Goal: Use online tool/utility: Utilize a website feature to perform a specific function

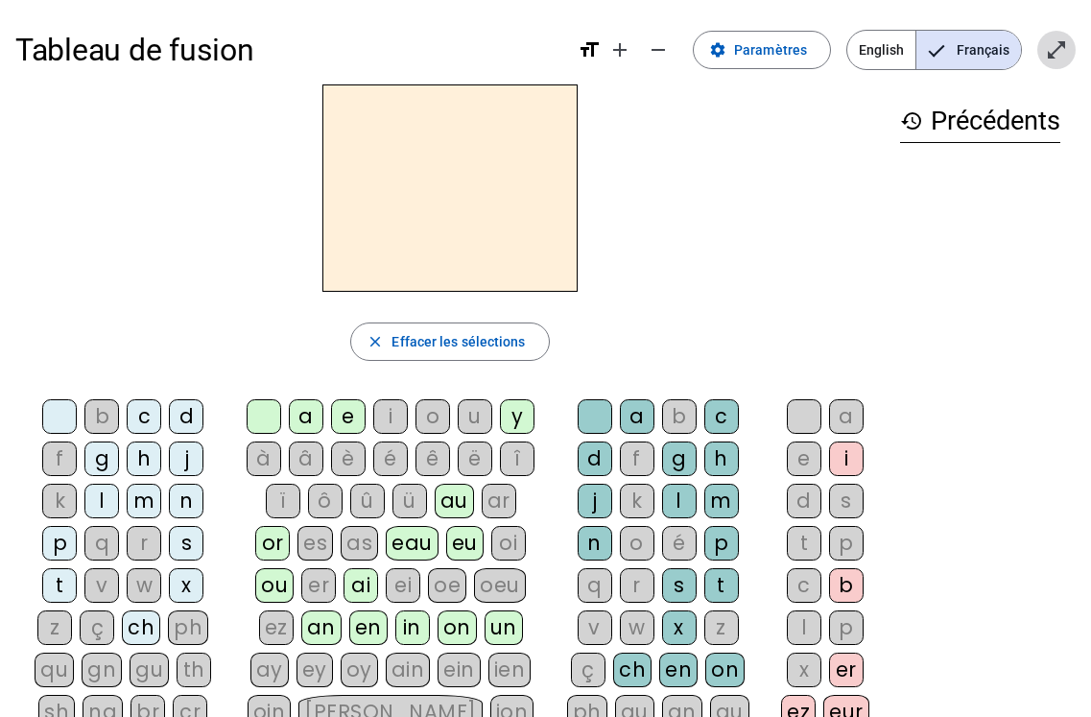
click at [1057, 42] on mat-icon "open_in_full" at bounding box center [1056, 49] width 23 height 23
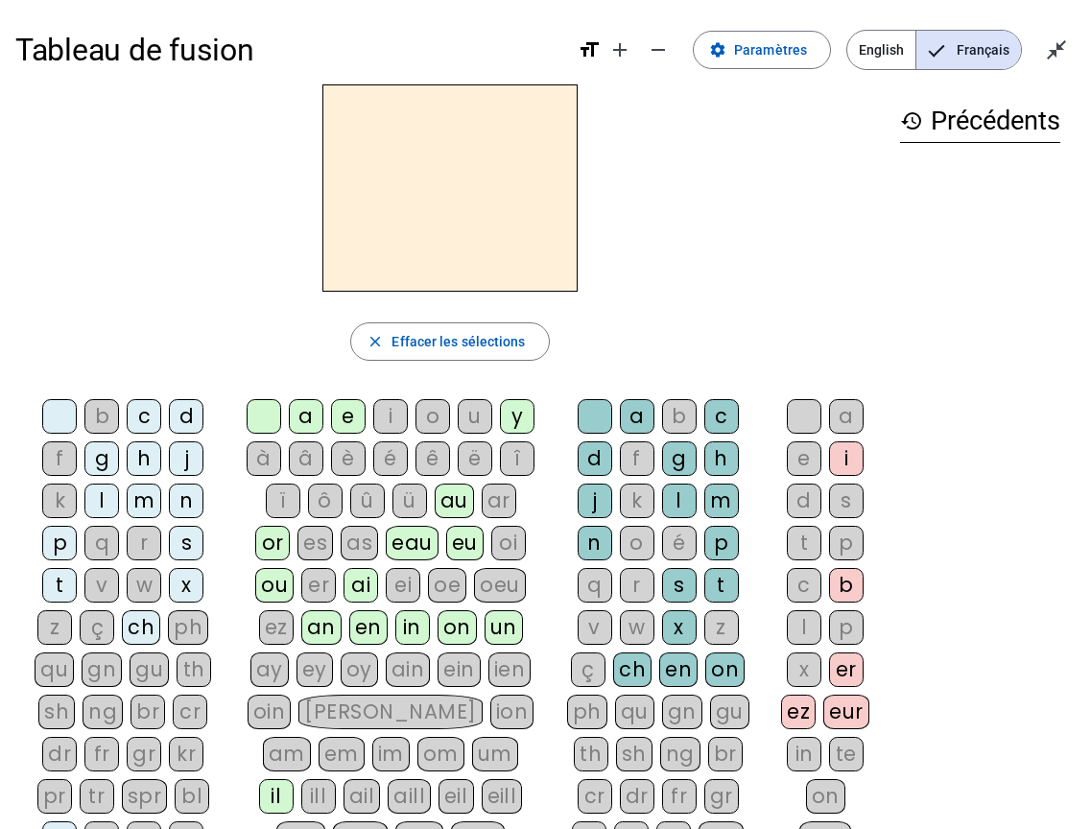
click at [64, 583] on div "t" at bounding box center [59, 585] width 35 height 35
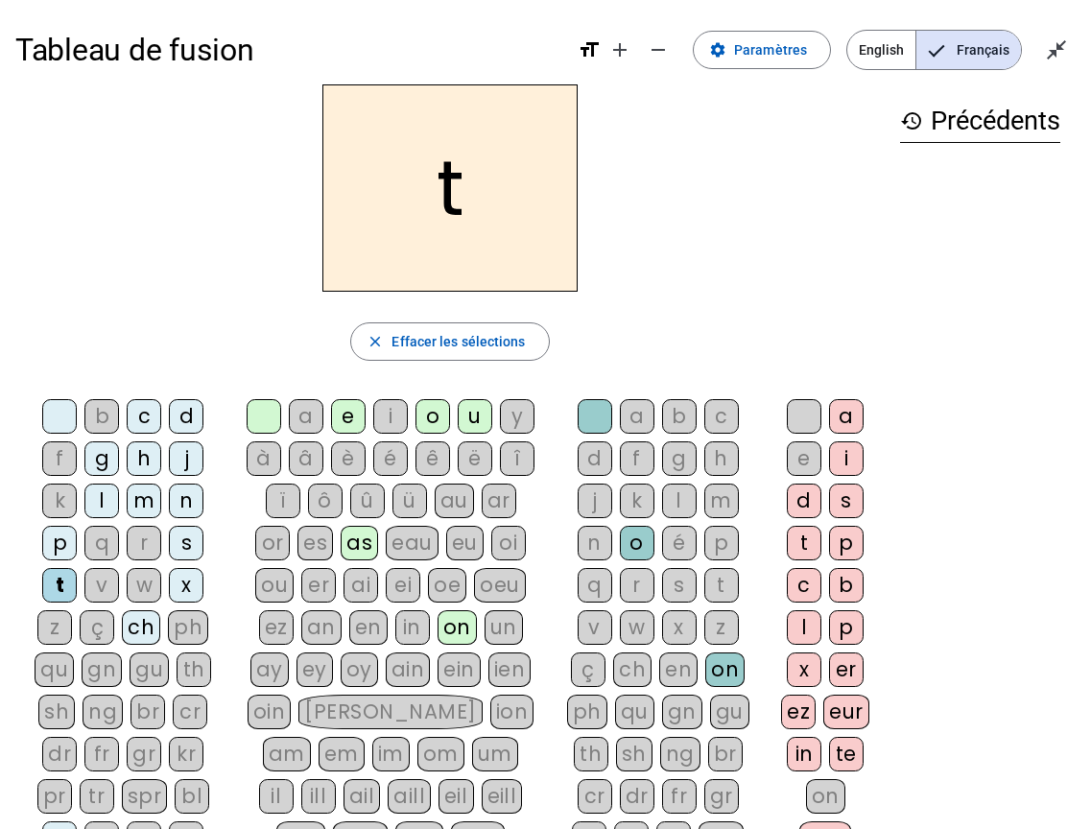
click at [354, 411] on div "e" at bounding box center [348, 416] width 35 height 35
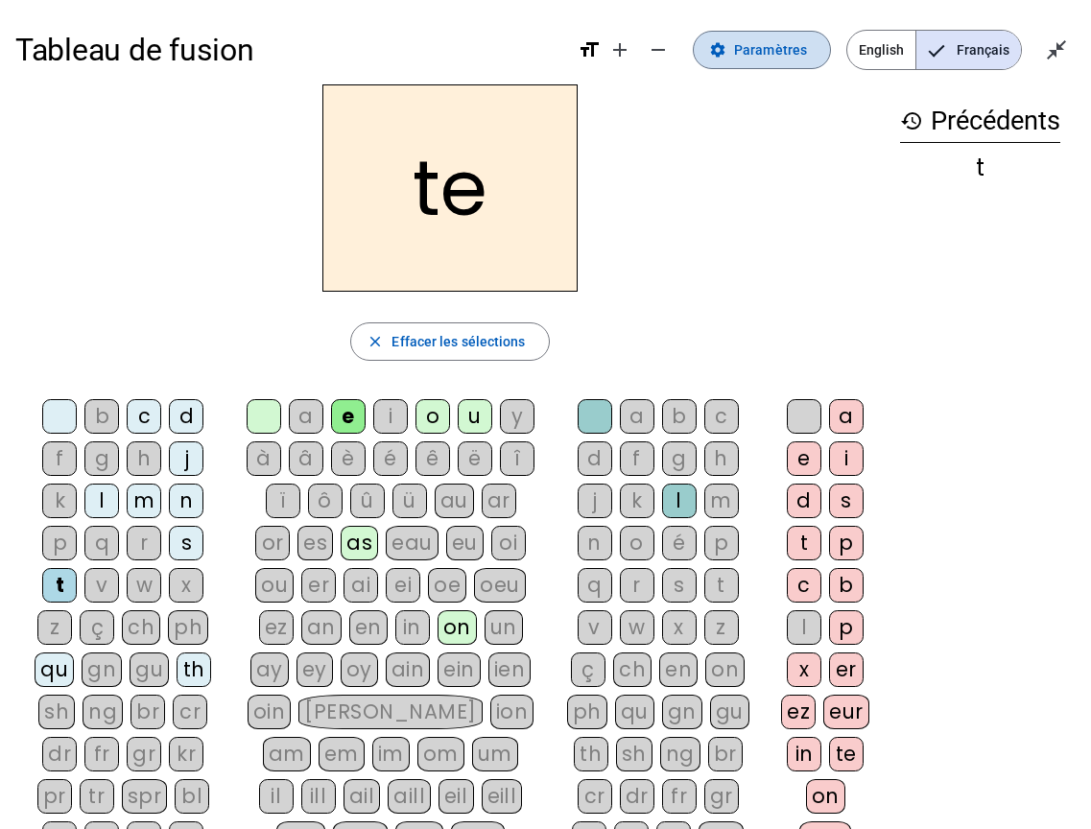
click at [765, 50] on span "Paramètres" at bounding box center [770, 49] width 73 height 23
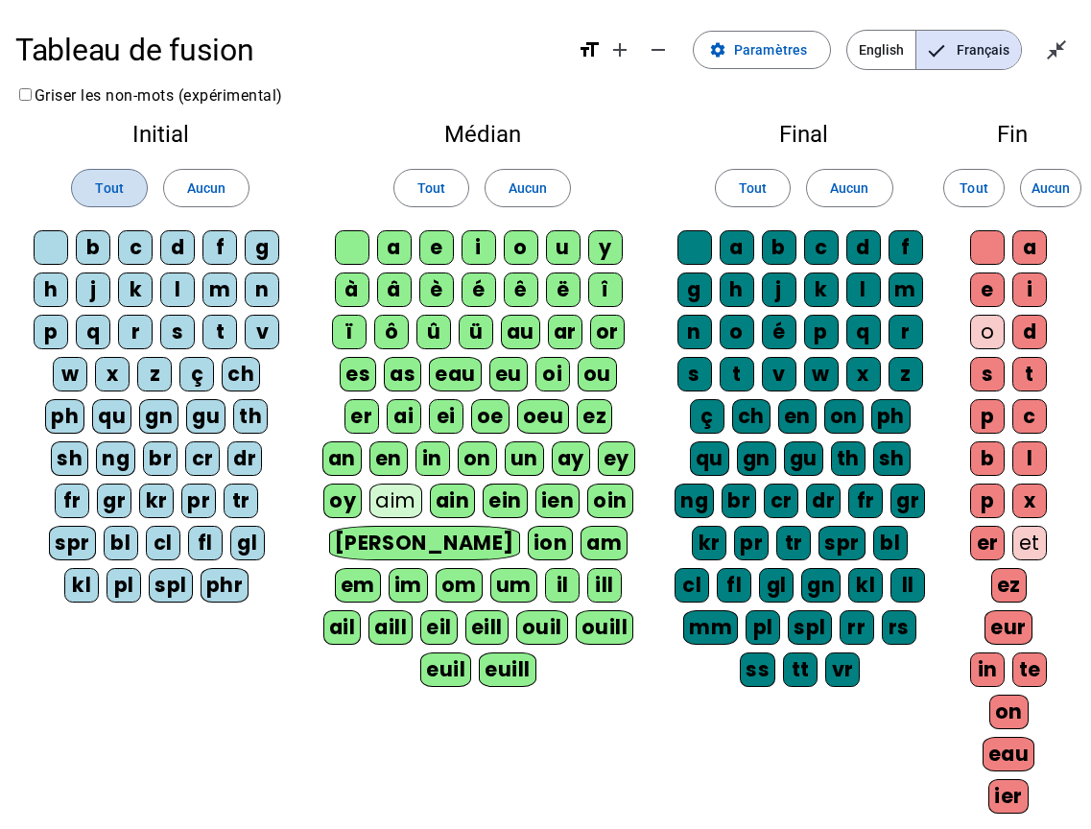
click at [96, 183] on span "Tout" at bounding box center [109, 188] width 28 height 23
click at [414, 188] on span at bounding box center [431, 188] width 74 height 46
click at [757, 188] on span "Tout" at bounding box center [753, 188] width 28 height 23
click at [977, 190] on span "Tout" at bounding box center [973, 188] width 28 height 23
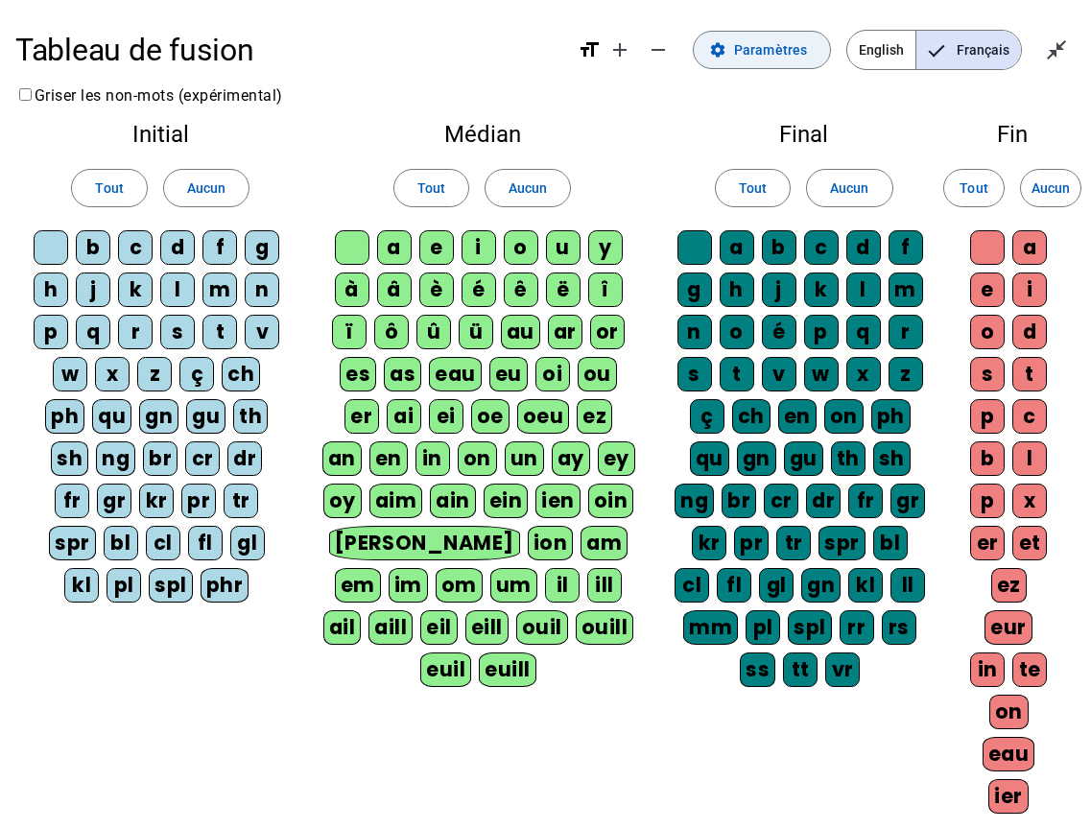
click at [787, 46] on span "Paramètres" at bounding box center [770, 49] width 73 height 23
click at [715, 44] on mat-icon "settings" at bounding box center [717, 49] width 17 height 17
click at [748, 46] on span "Paramètres" at bounding box center [770, 49] width 73 height 23
click at [1058, 53] on mat-icon "close_fullscreen" at bounding box center [1056, 49] width 23 height 23
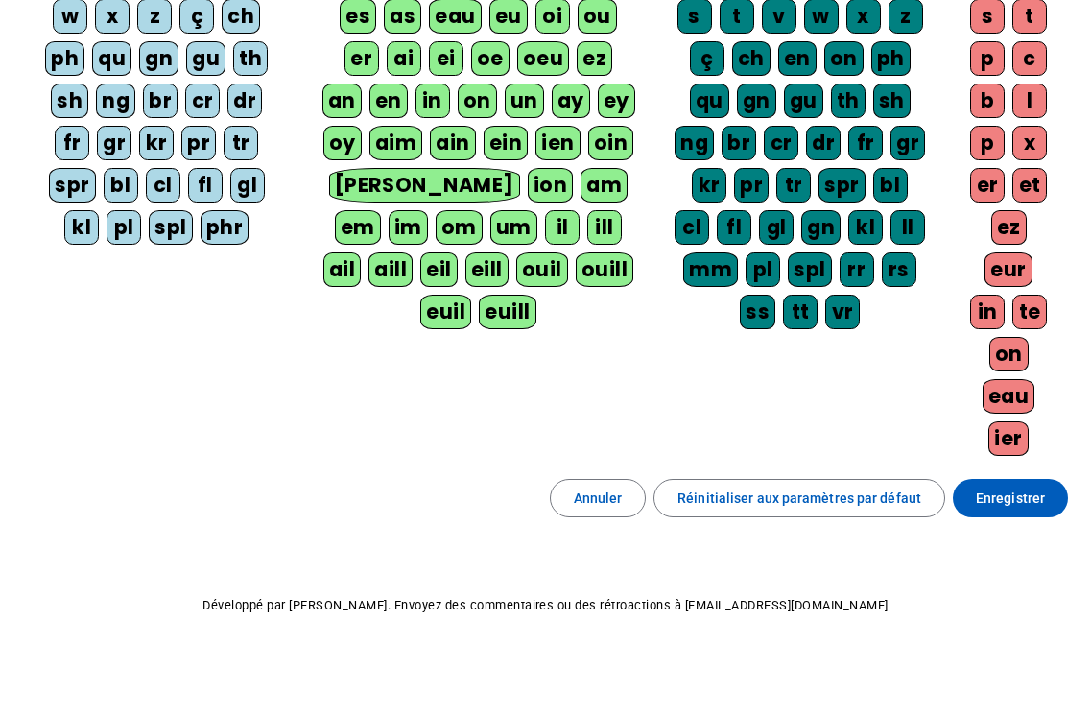
scroll to position [360, 0]
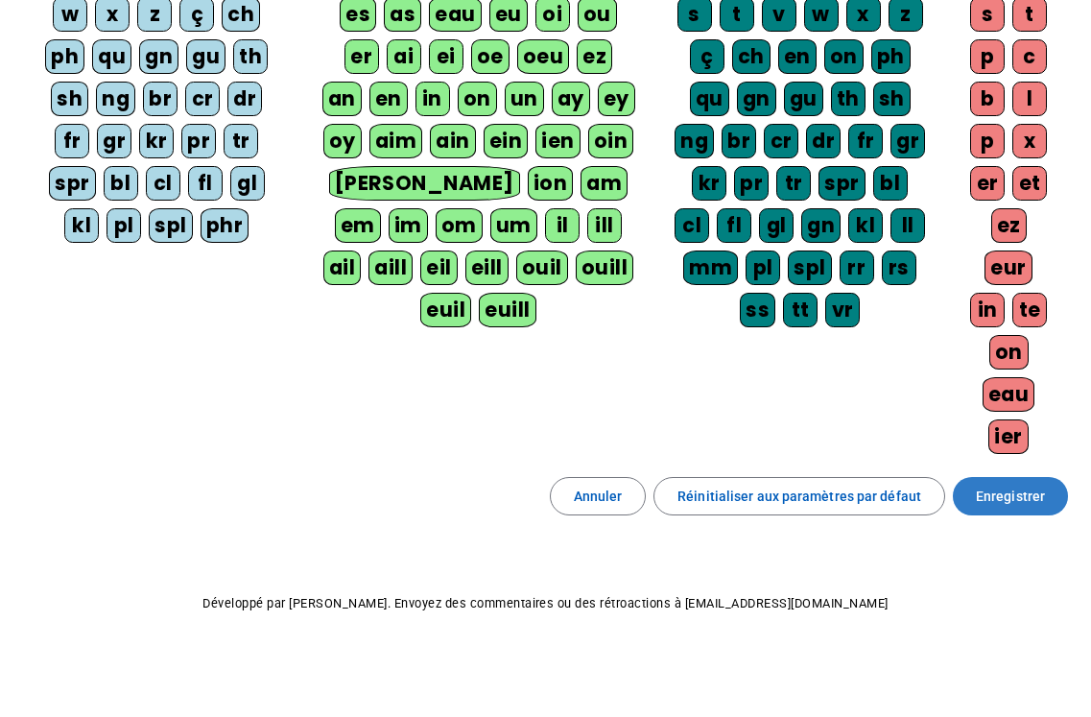
click at [1001, 493] on span "Enregistrer" at bounding box center [1010, 496] width 69 height 23
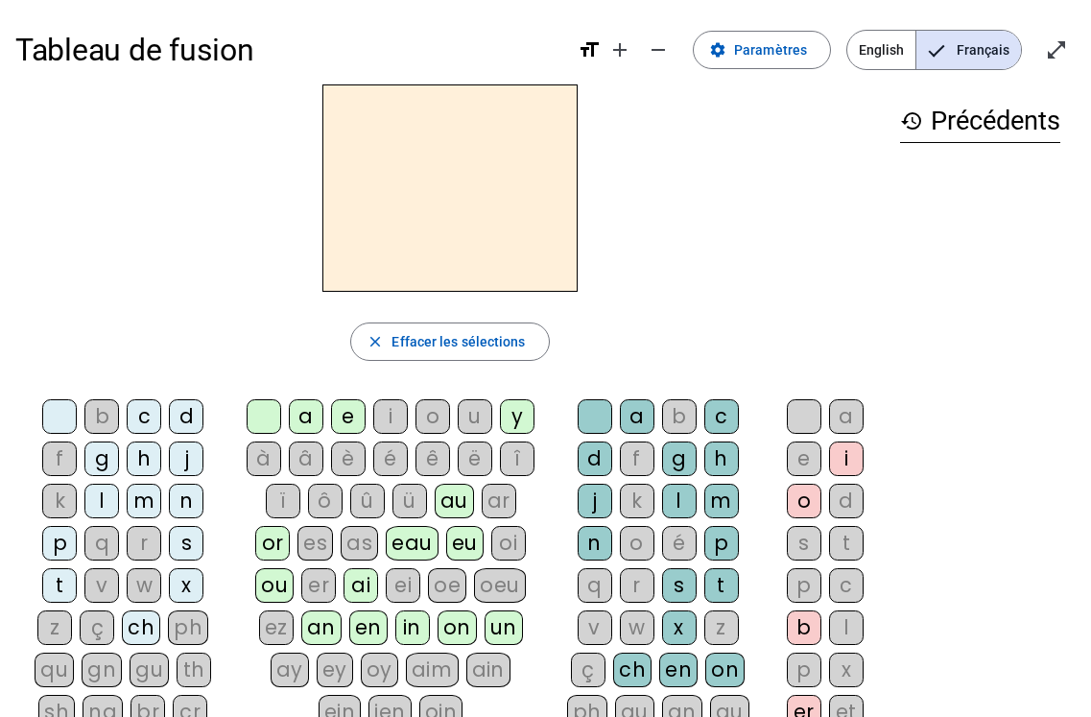
click at [53, 587] on div "t" at bounding box center [59, 585] width 35 height 35
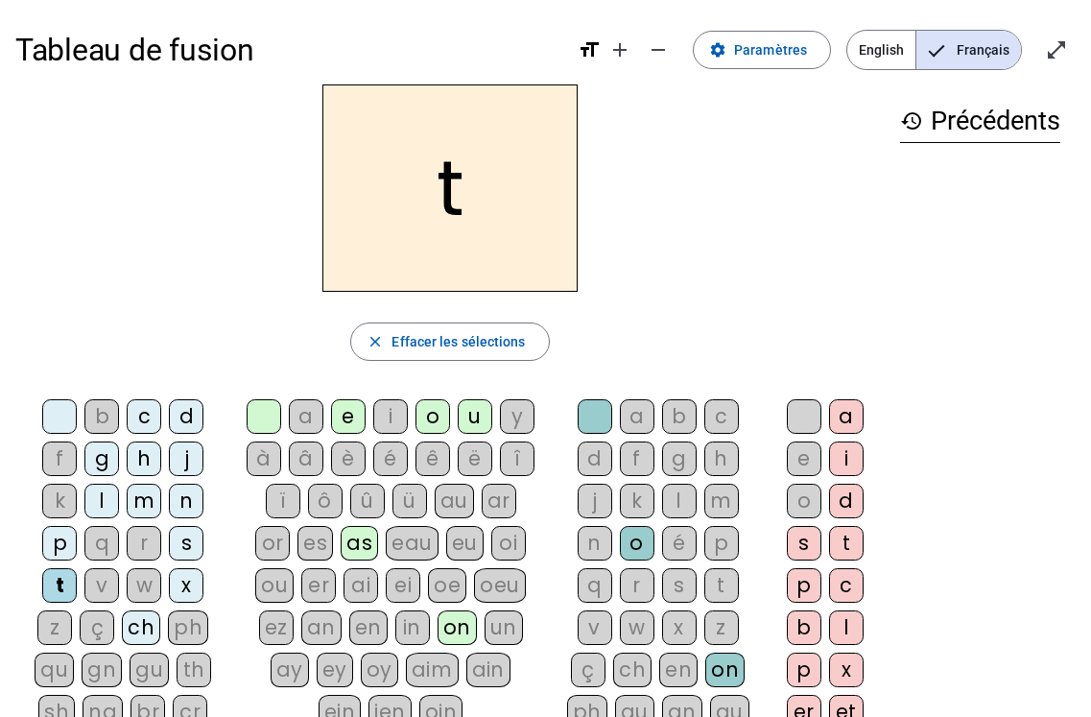
click at [345, 414] on div "e" at bounding box center [348, 416] width 35 height 35
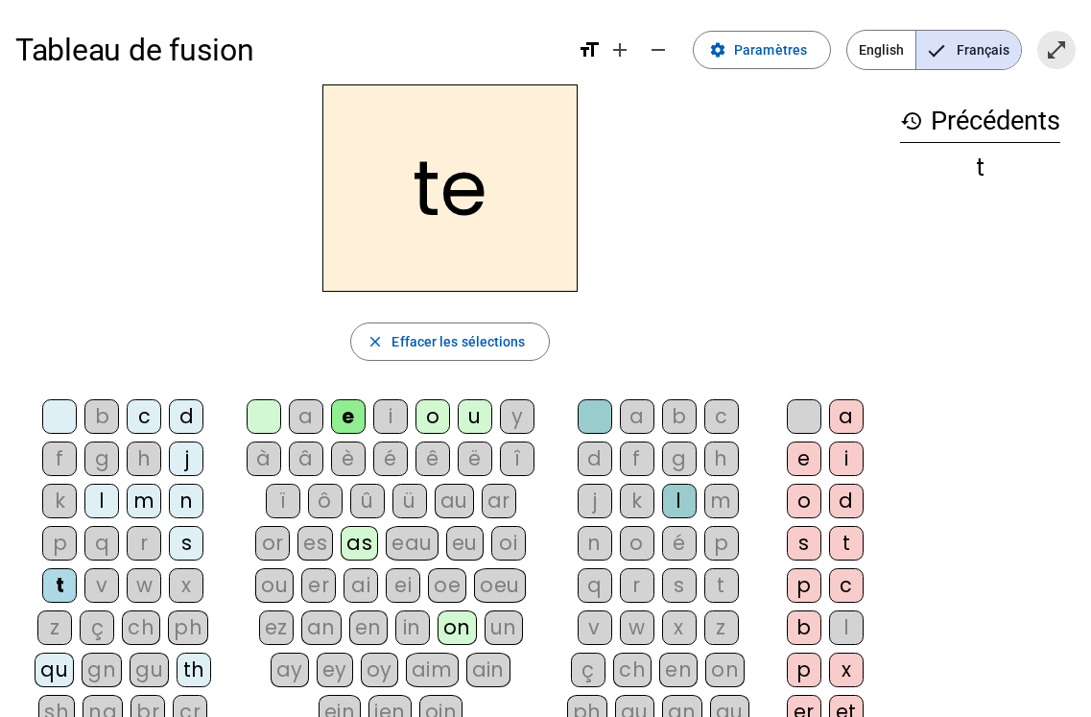
drag, startPoint x: 1055, startPoint y: 45, endPoint x: 1055, endPoint y: 129, distance: 83.5
click at [1055, 45] on mat-icon "open_in_full" at bounding box center [1056, 49] width 23 height 23
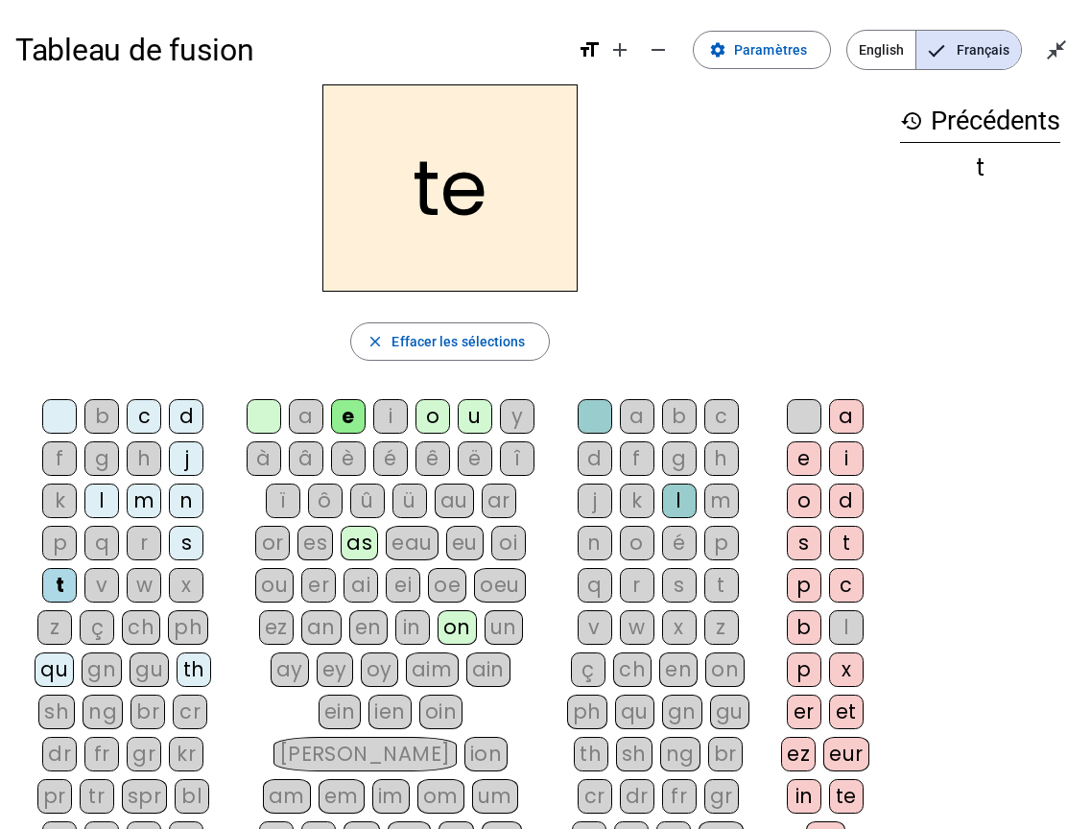
scroll to position [96, 0]
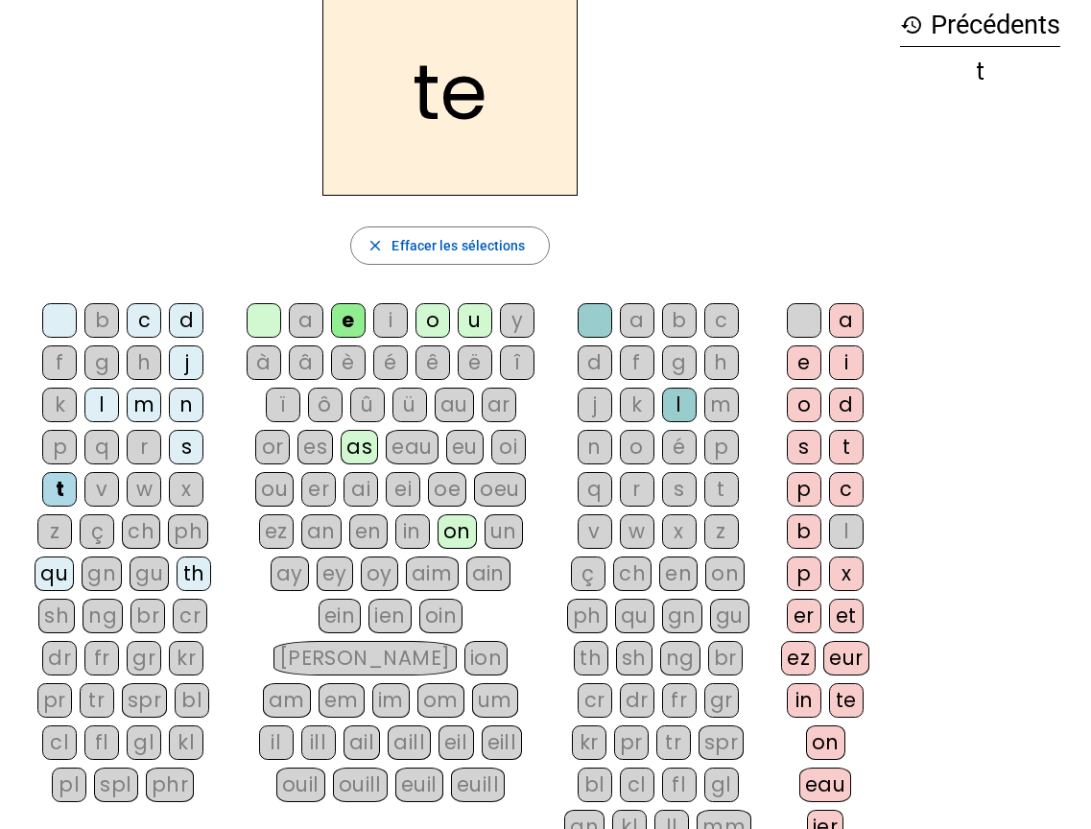
click at [186, 319] on div "d" at bounding box center [186, 320] width 35 height 35
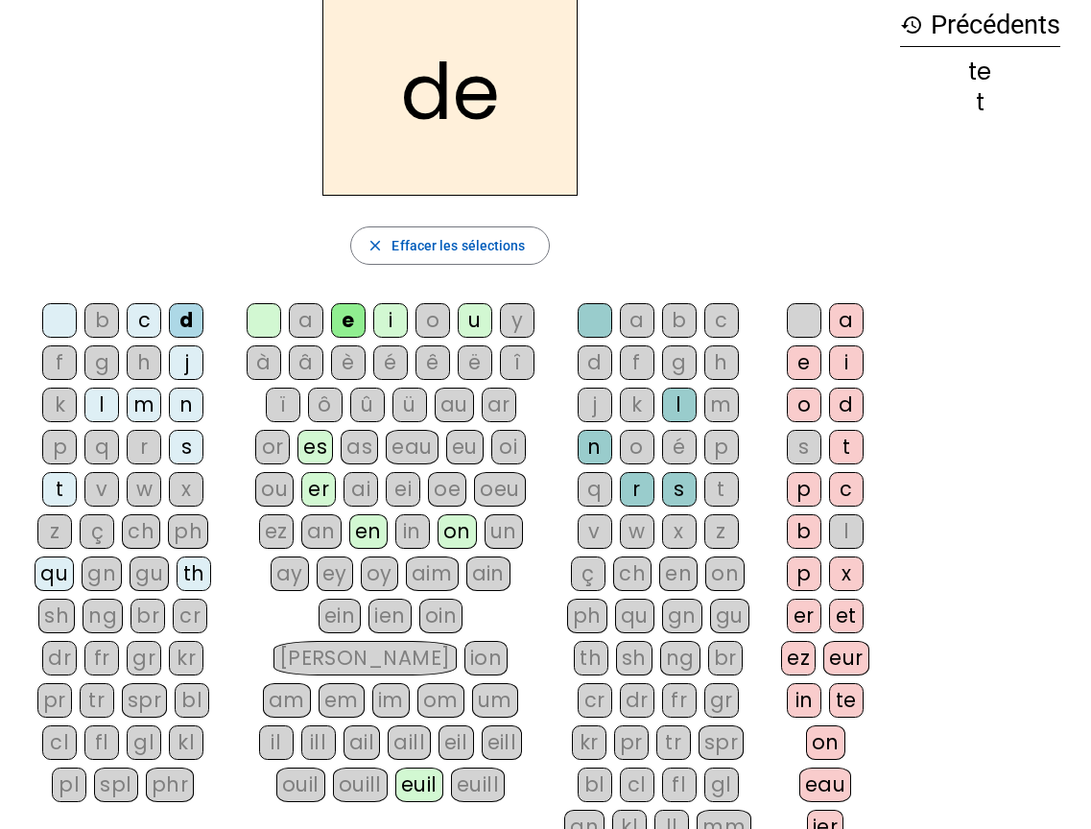
click at [152, 406] on div "m" at bounding box center [144, 405] width 35 height 35
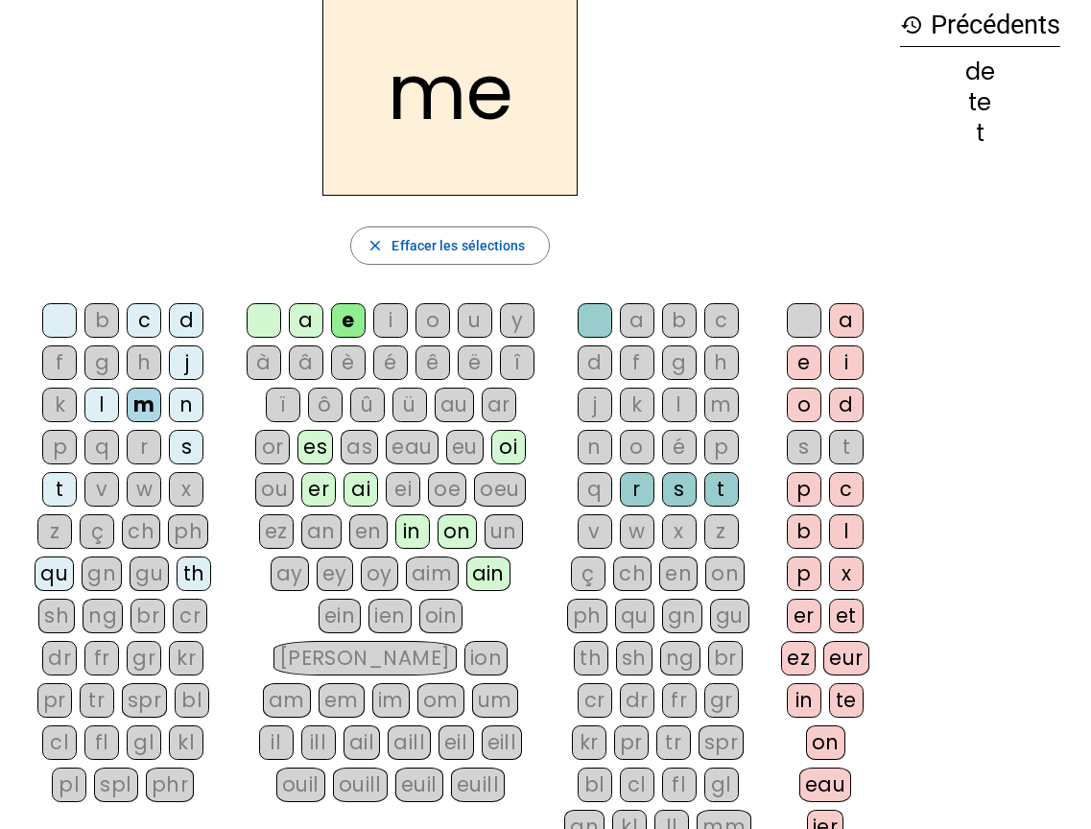
click at [387, 363] on div "é" at bounding box center [390, 362] width 35 height 35
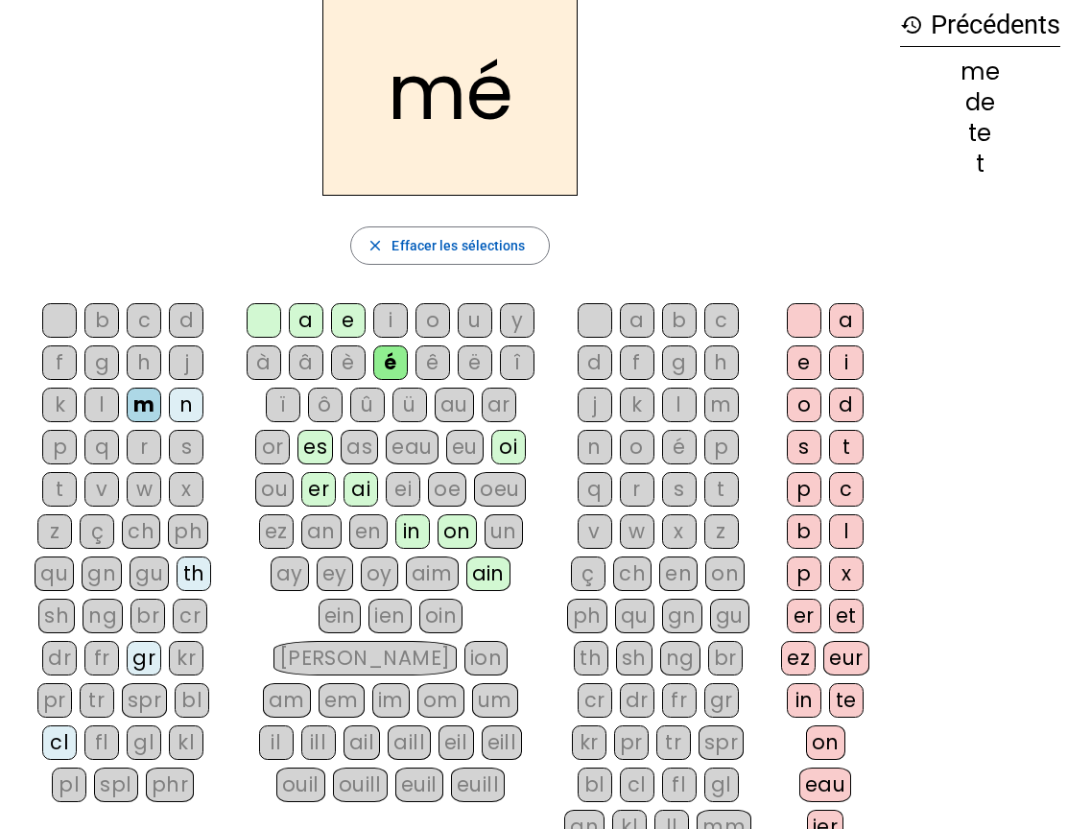
click at [300, 324] on div "a" at bounding box center [306, 320] width 35 height 35
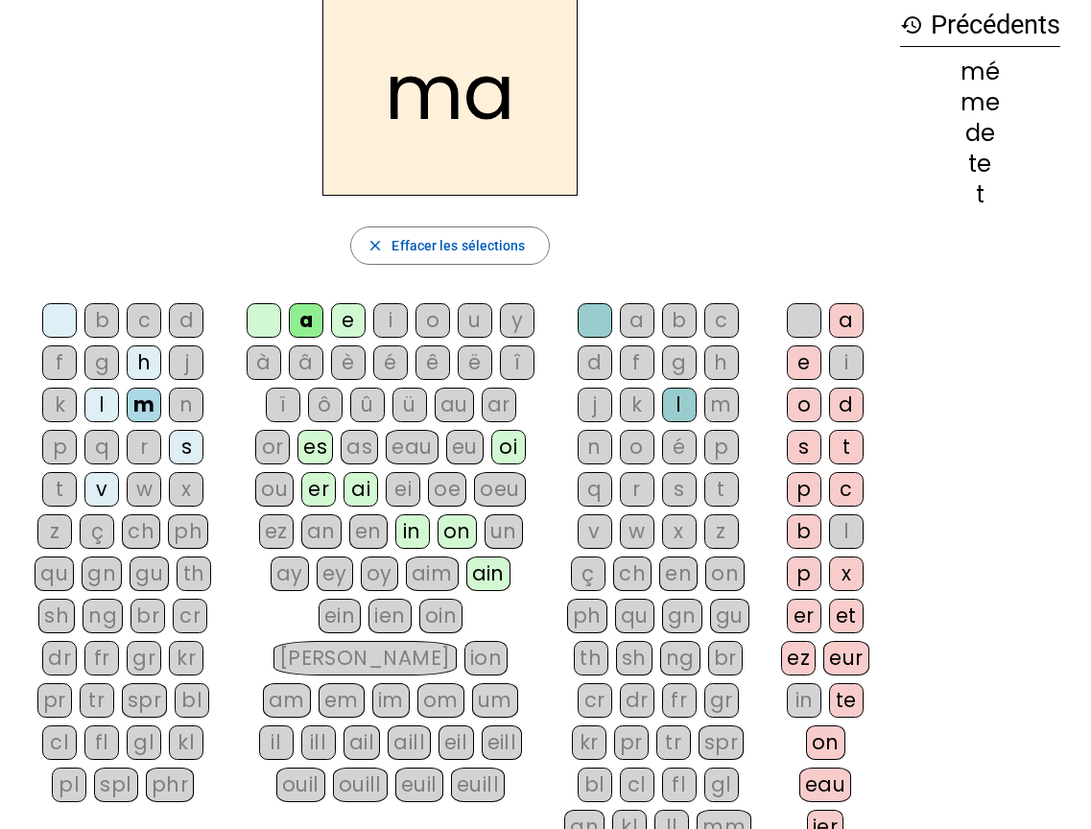
click at [679, 409] on div "l" at bounding box center [679, 405] width 35 height 35
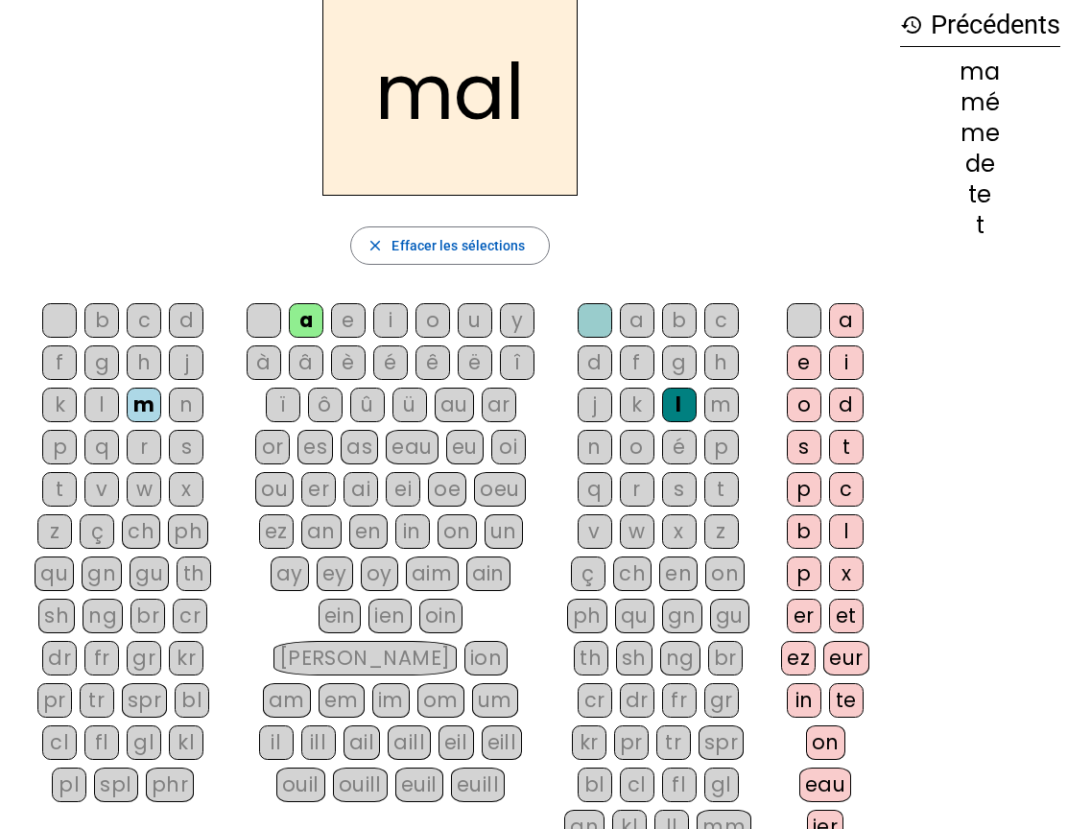
click at [184, 365] on div "j" at bounding box center [186, 362] width 35 height 35
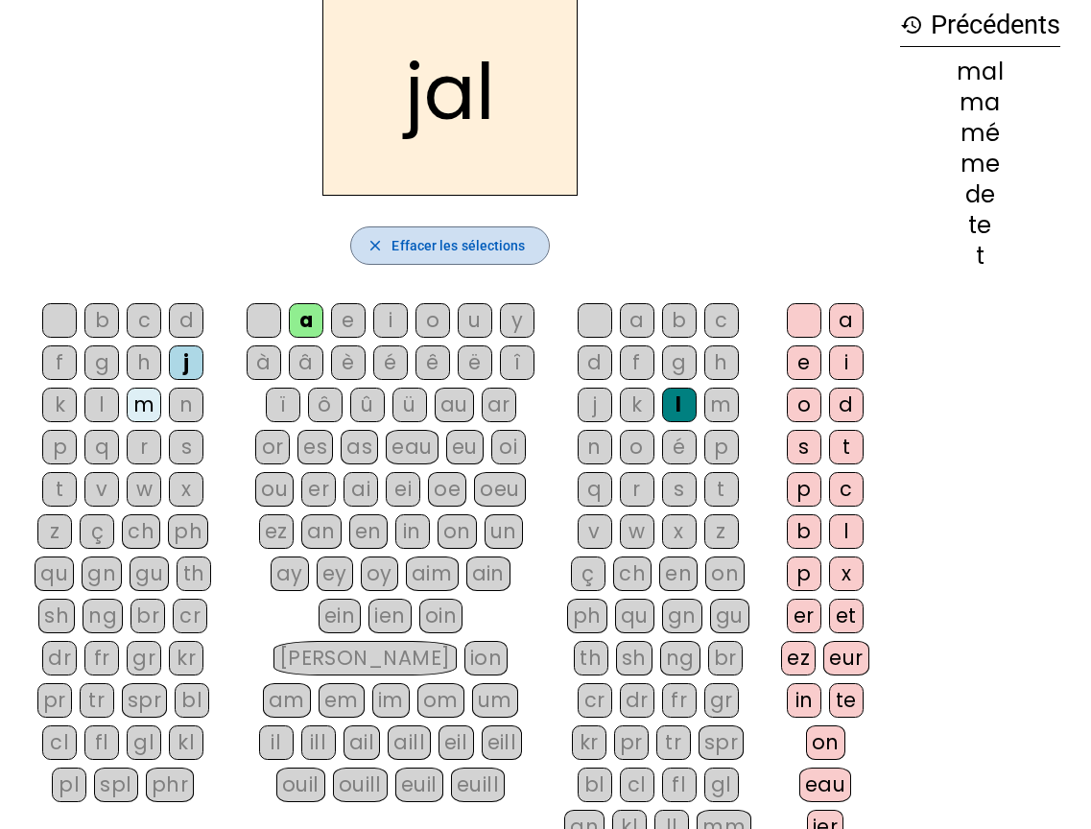
click at [375, 242] on mat-icon "close" at bounding box center [374, 245] width 17 height 17
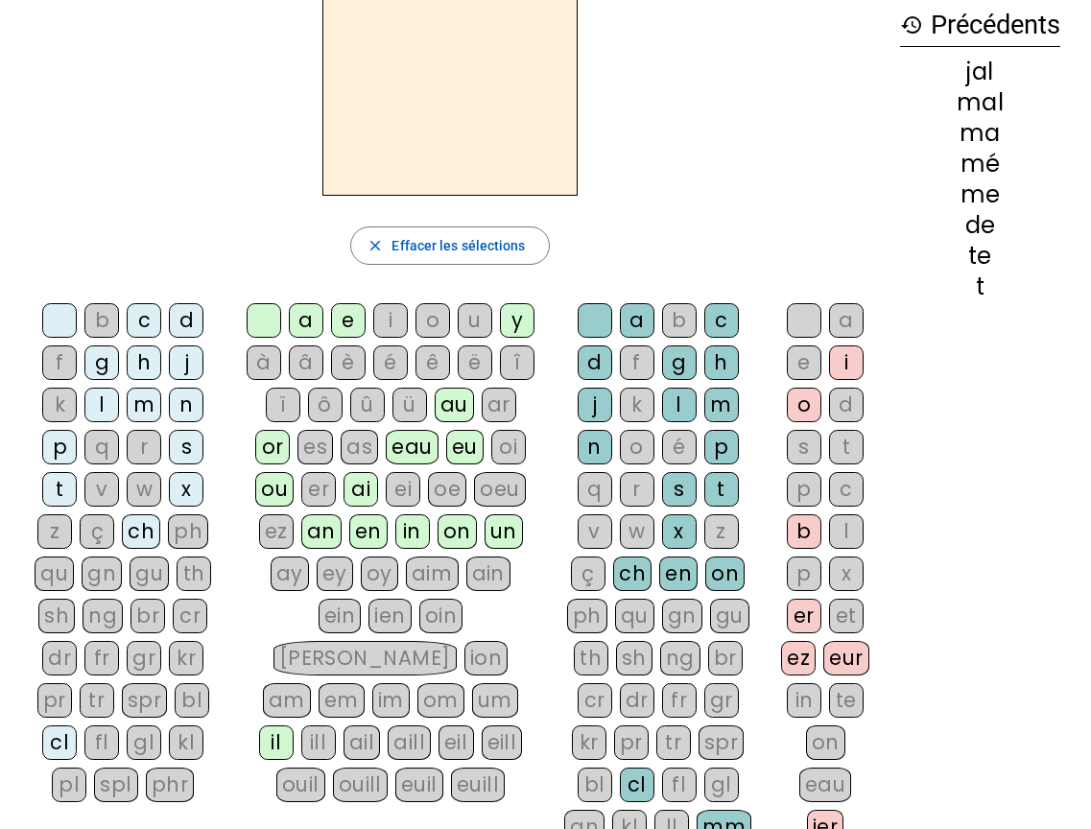
click at [139, 405] on div "m" at bounding box center [144, 405] width 35 height 35
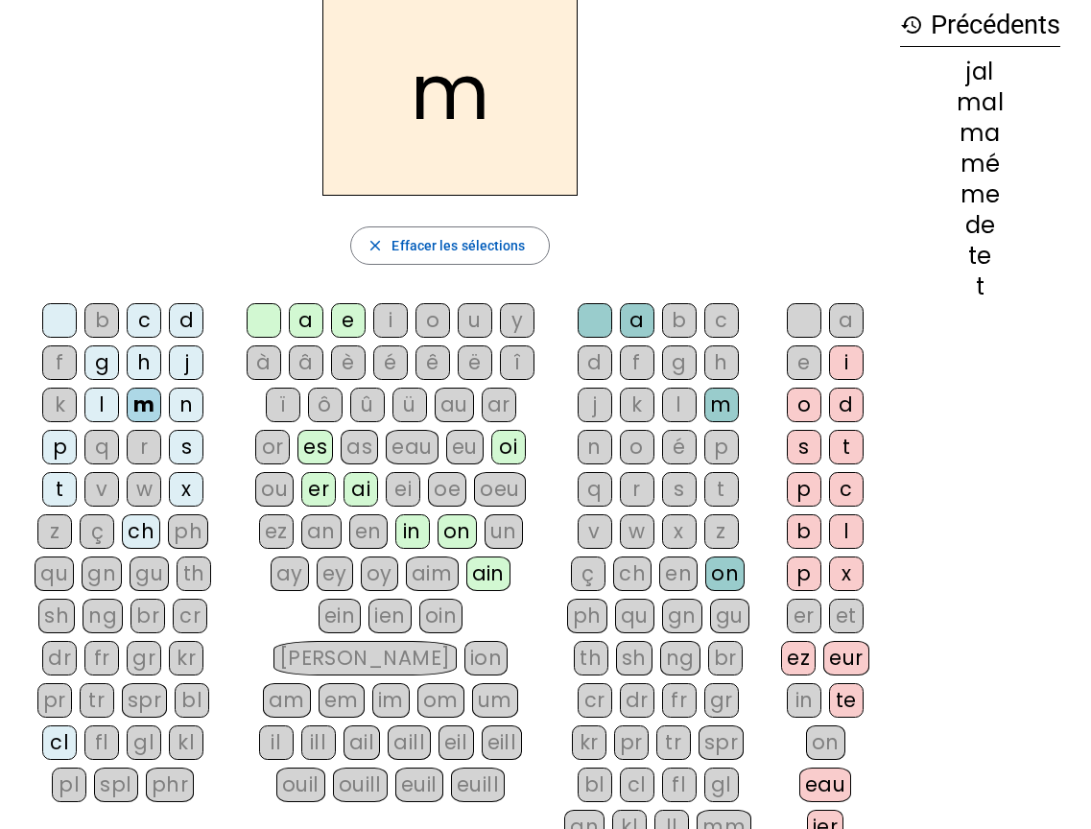
click at [307, 326] on div "a" at bounding box center [306, 320] width 35 height 35
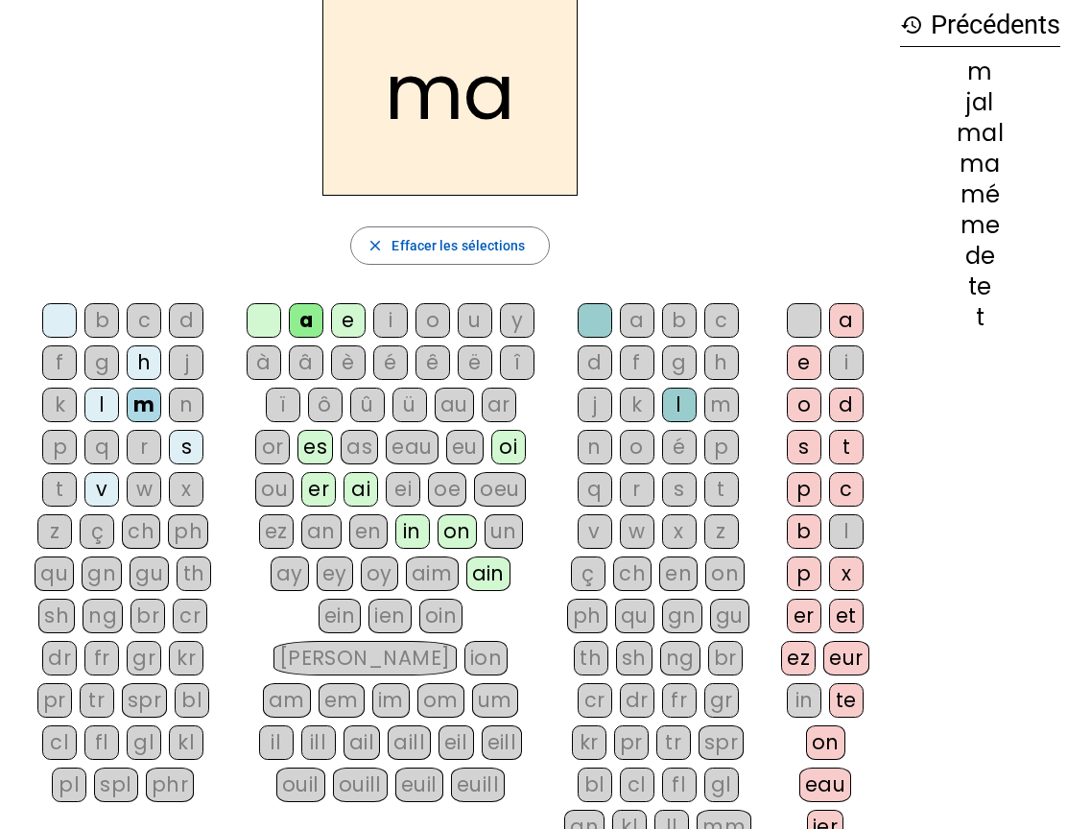
click at [679, 399] on div "l" at bounding box center [679, 405] width 35 height 35
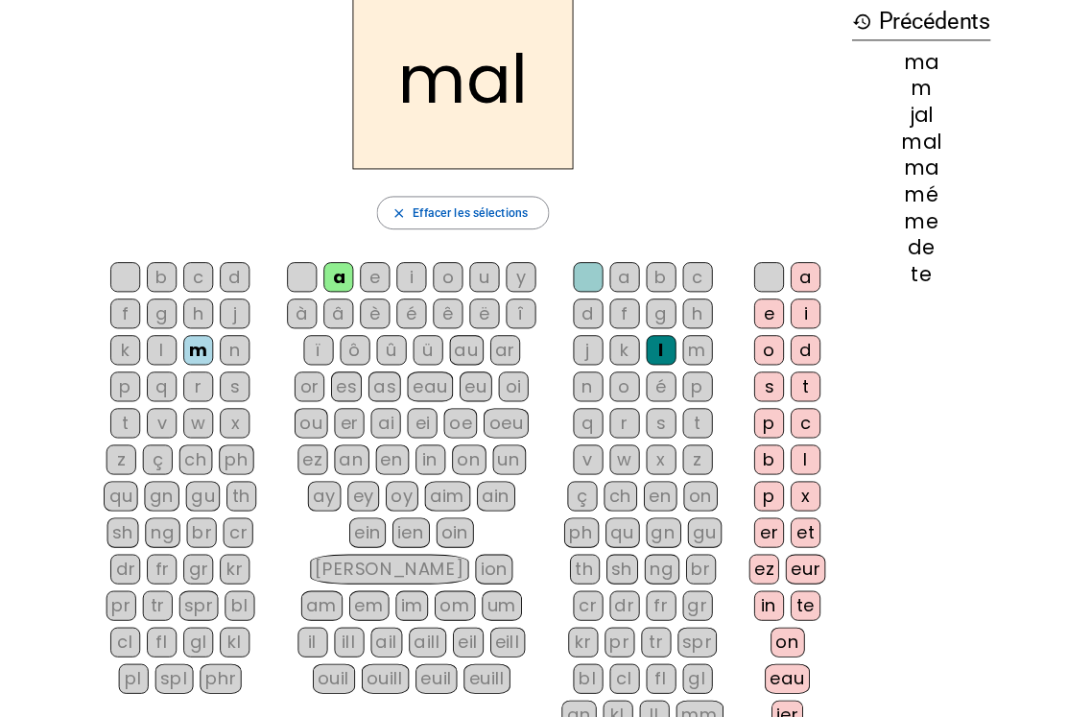
scroll to position [0, 0]
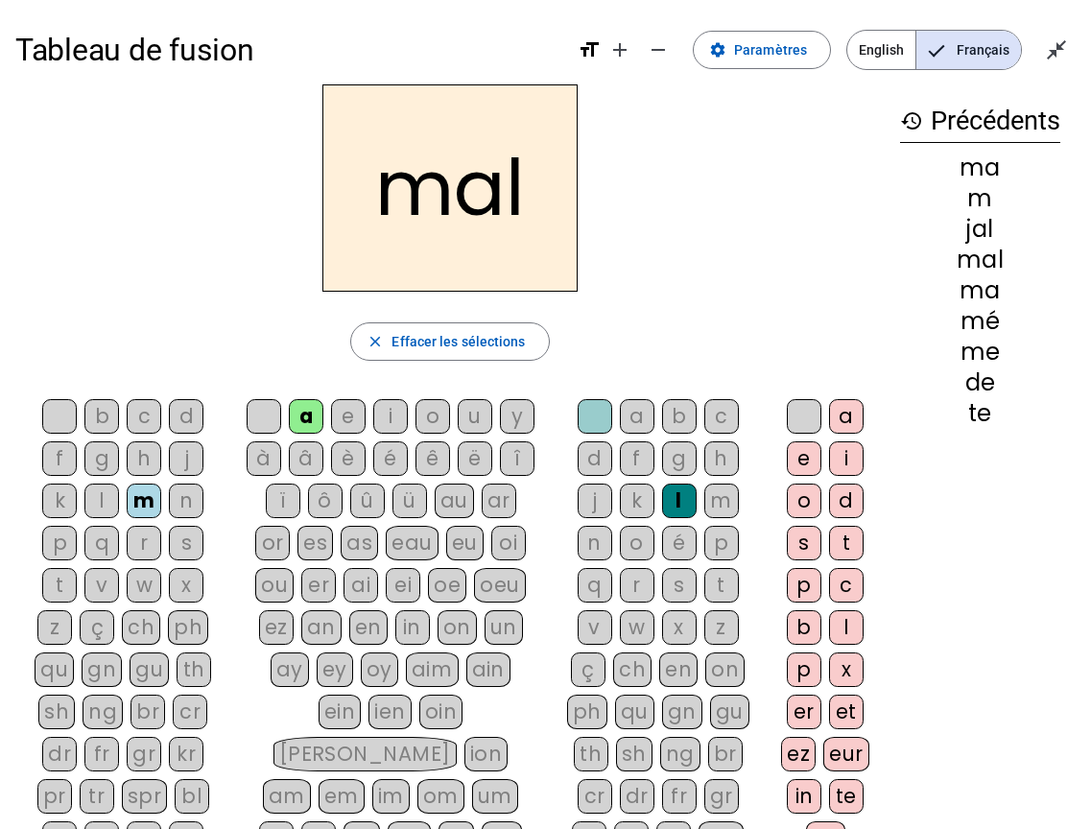
click at [388, 418] on div "i" at bounding box center [390, 416] width 35 height 35
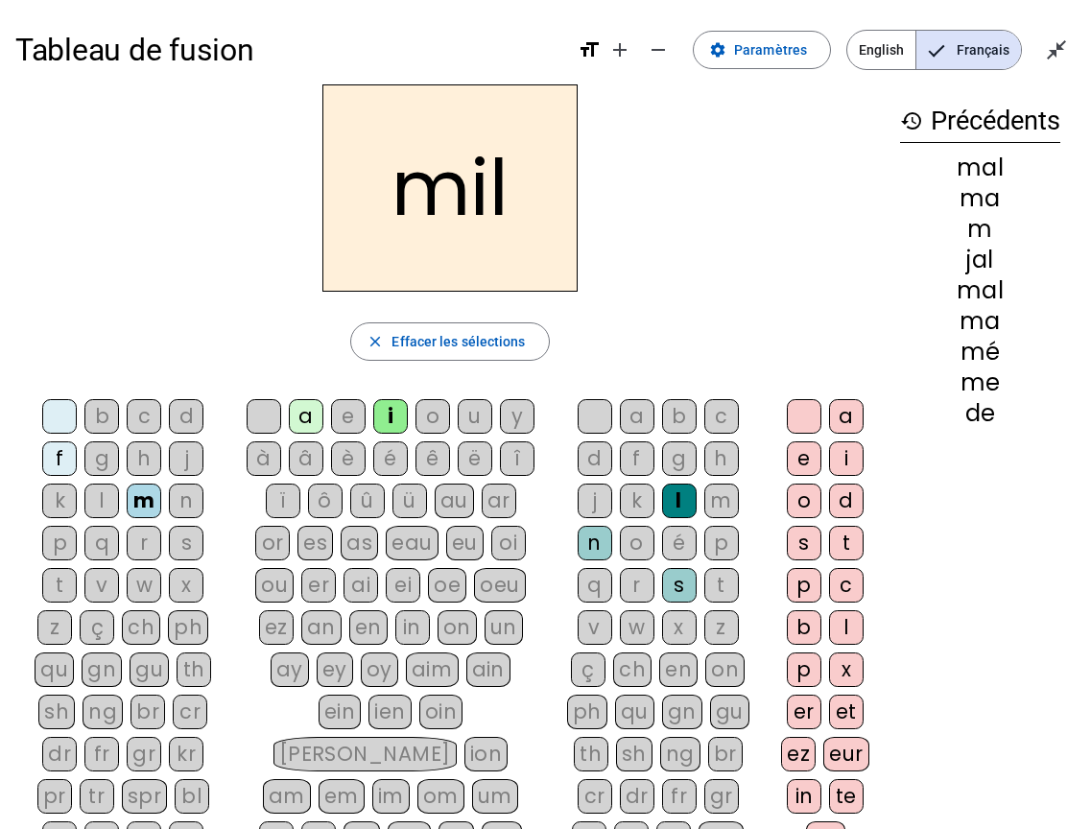
click at [843, 468] on div "i" at bounding box center [846, 458] width 35 height 35
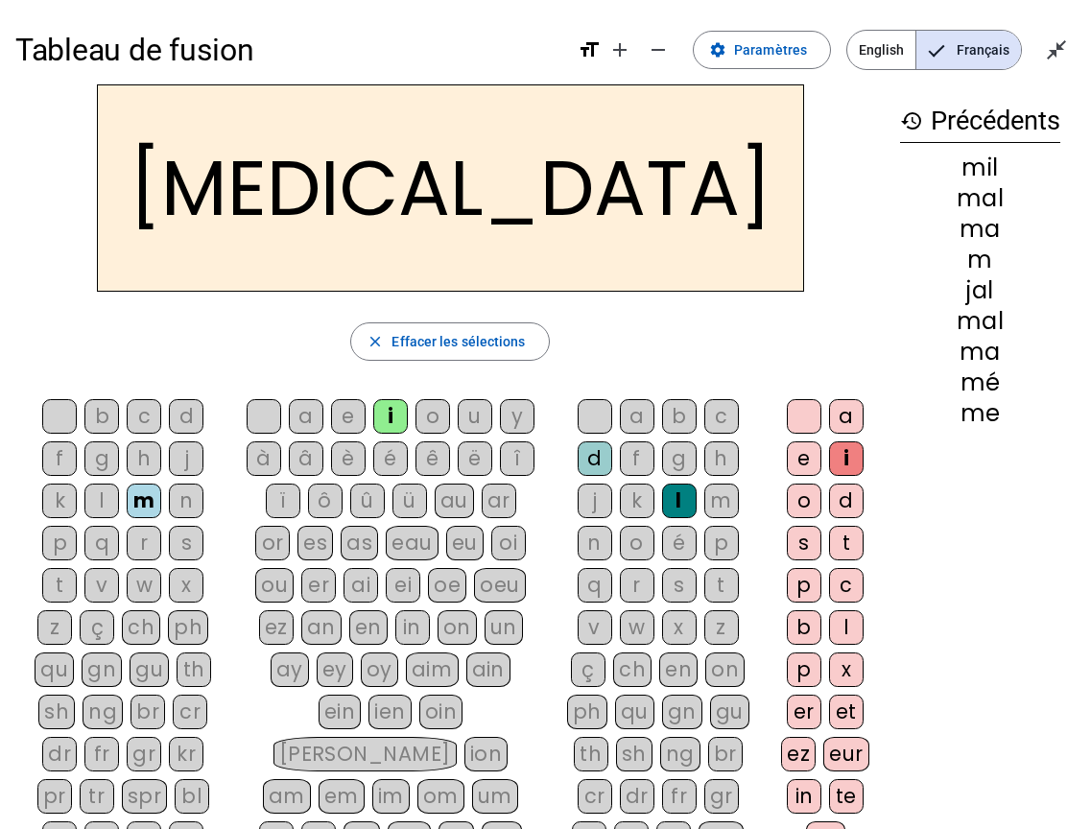
click at [792, 416] on div at bounding box center [804, 416] width 35 height 35
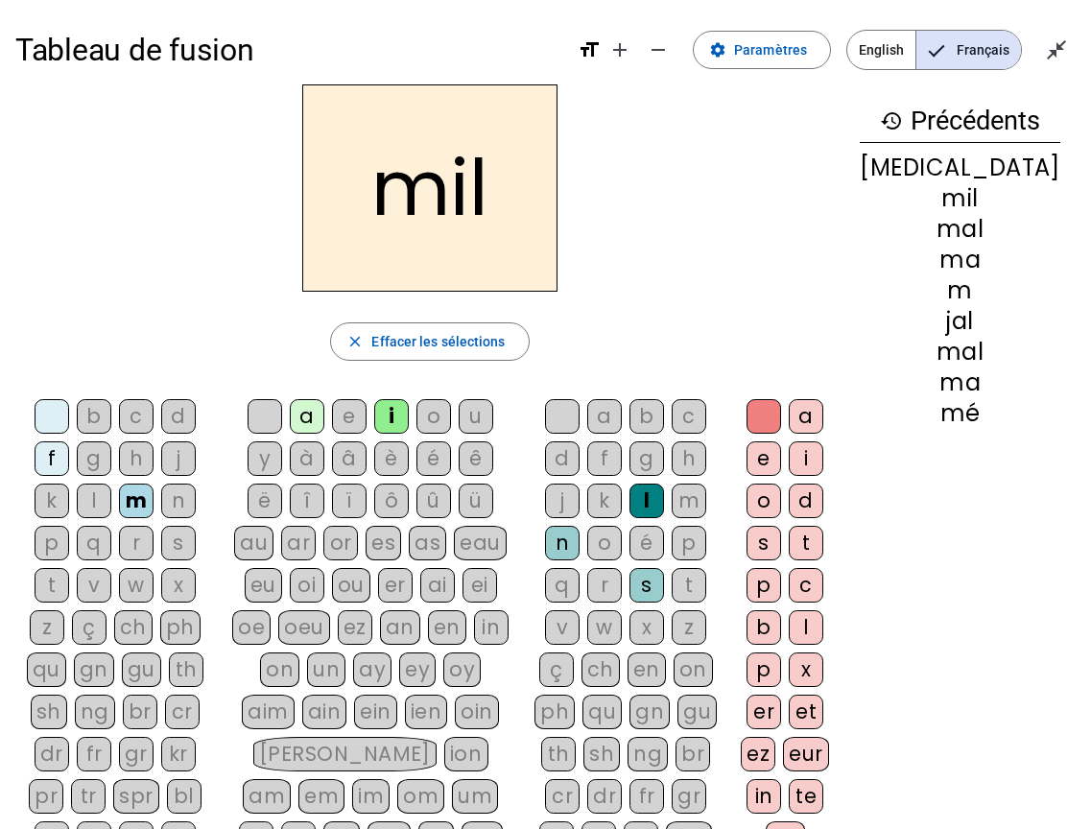
click at [622, 582] on div "r" at bounding box center [604, 585] width 35 height 35
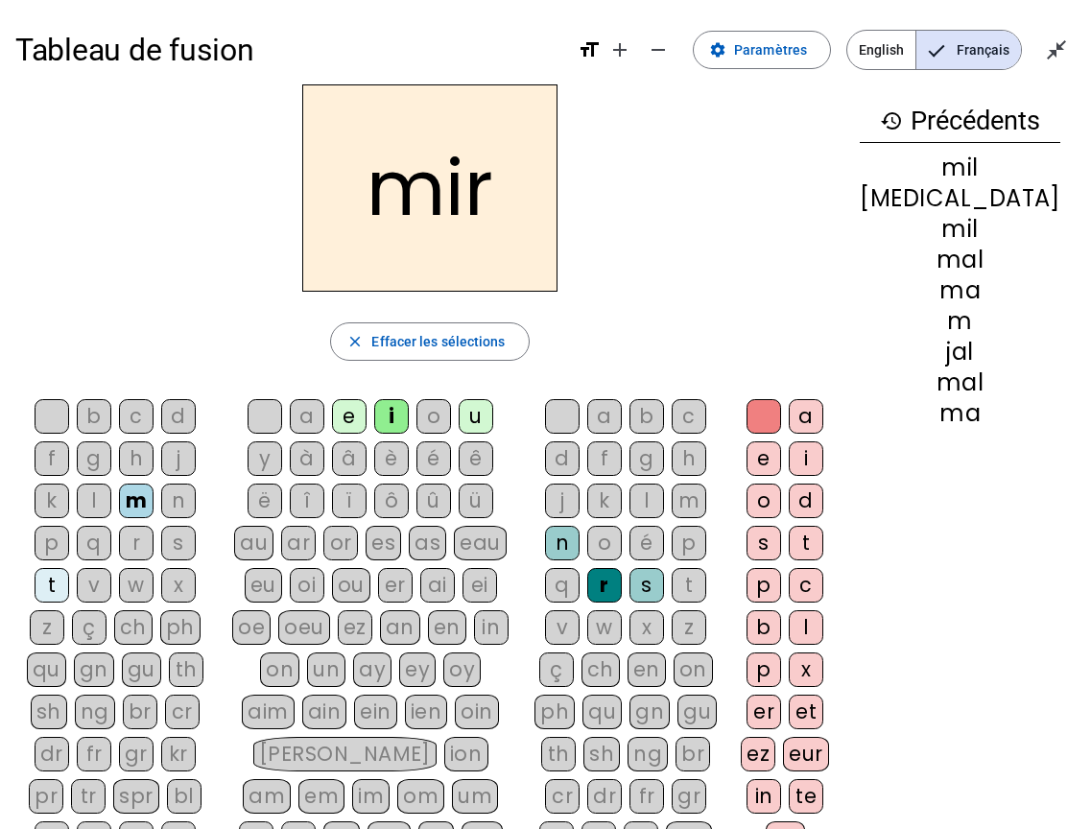
click at [622, 419] on div "a" at bounding box center [604, 416] width 35 height 35
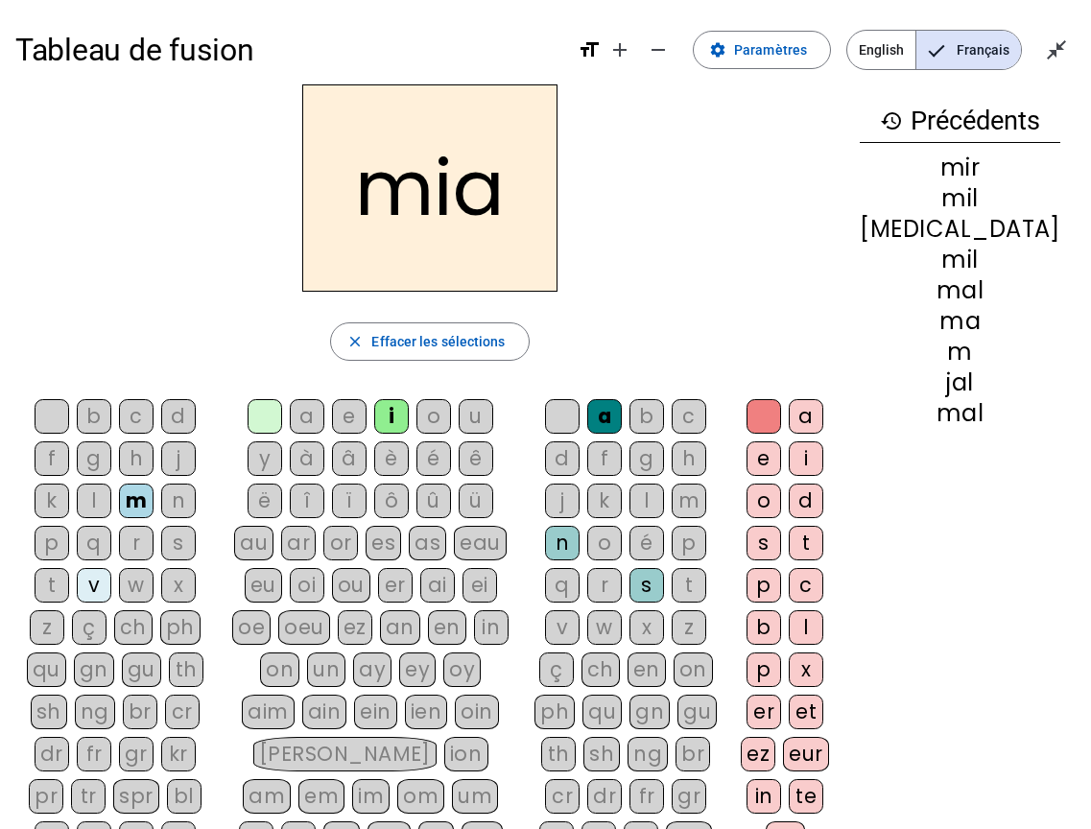
click at [622, 586] on div "r" at bounding box center [604, 585] width 35 height 35
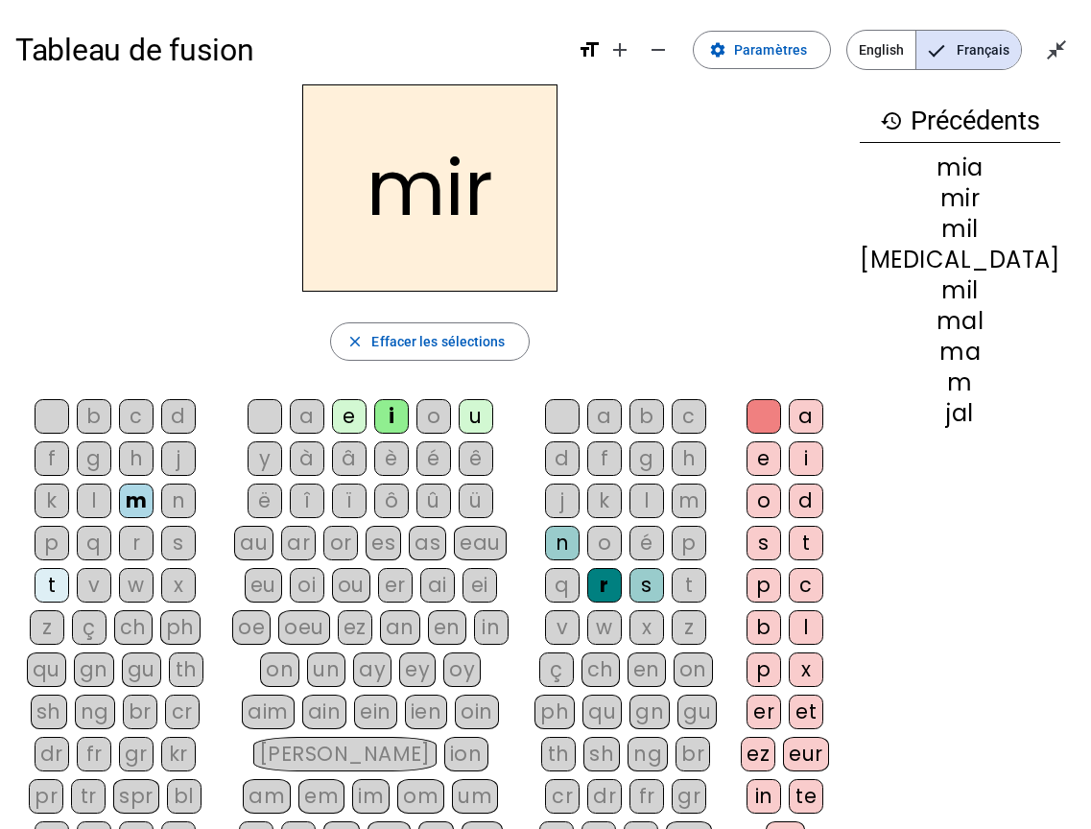
click at [299, 427] on div "a" at bounding box center [307, 416] width 35 height 35
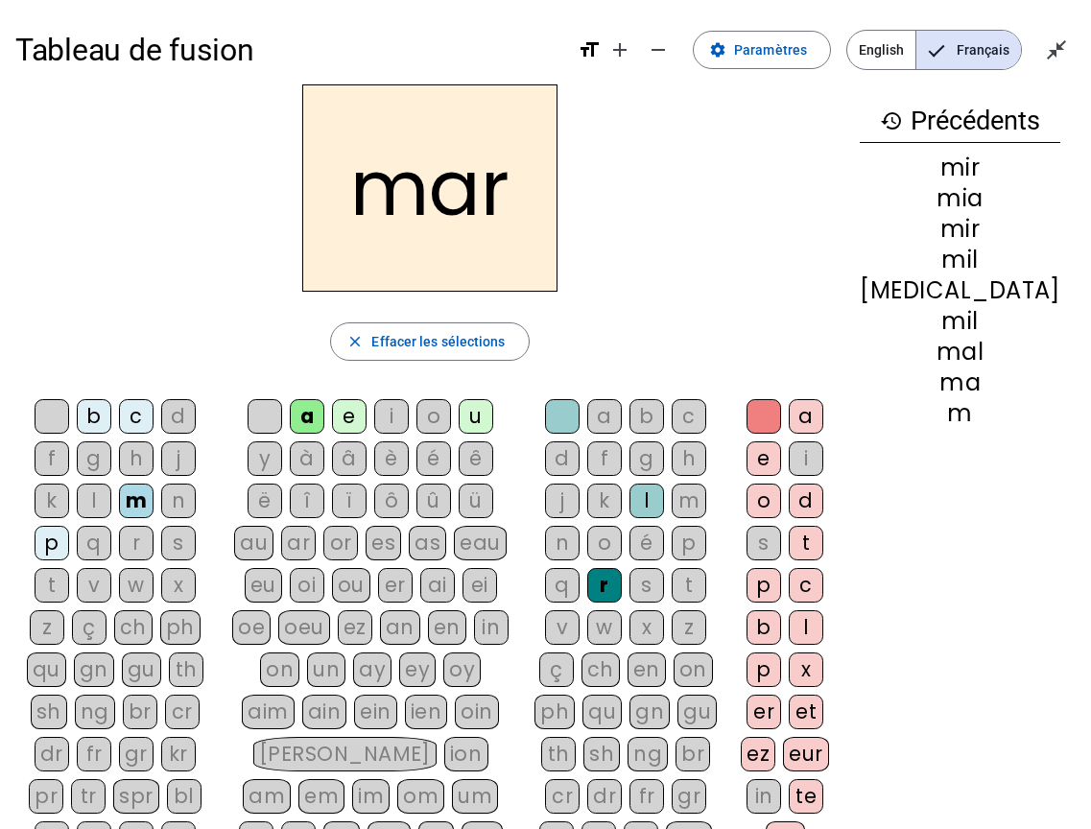
click at [346, 414] on div "e" at bounding box center [349, 416] width 35 height 35
